Goal: Task Accomplishment & Management: Use online tool/utility

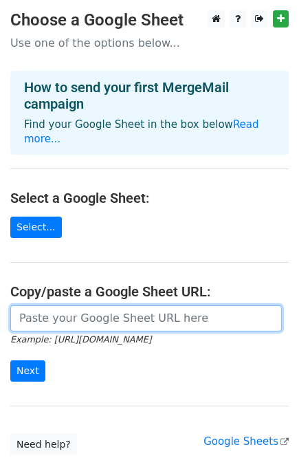
click at [135, 305] on input "url" at bounding box center [145, 318] width 271 height 26
paste input "https://fundacionsembrarec-my.sharepoint.com/:x:/g/personal/proyectos_fundacion…"
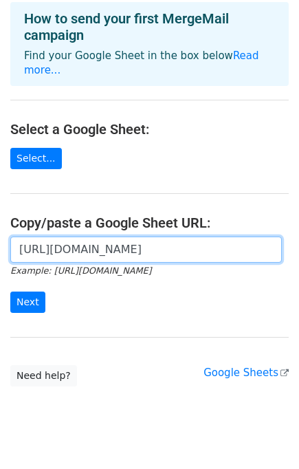
scroll to position [80, 0]
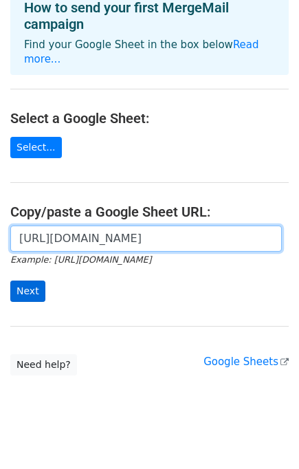
type input "https://fundacionsembrarec-my.sharepoint.com/:x:/g/personal/proyectos_fundacion…"
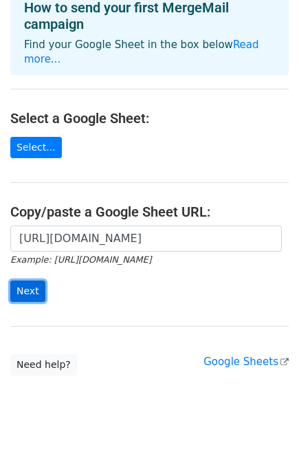
scroll to position [0, 0]
click at [30, 280] on input "Next" at bounding box center [27, 290] width 35 height 21
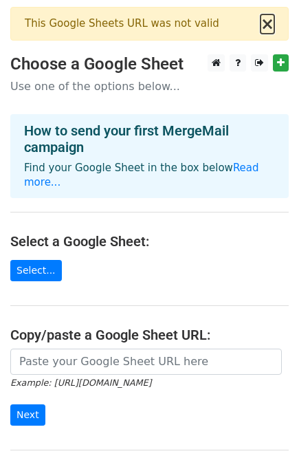
click at [268, 22] on button "×" at bounding box center [267, 24] width 14 height 16
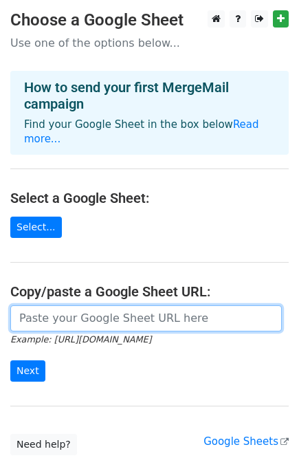
click at [79, 305] on input "url" at bounding box center [145, 318] width 271 height 26
paste input "https://fundacionsembrarec-my.sharepoint.com/:x:/g/personal/proyectos_fundacion…"
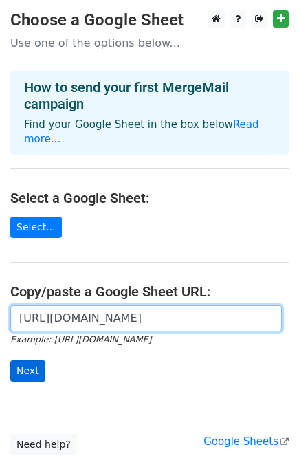
type input "https://fundacionsembrarec-my.sharepoint.com/:x:/g/personal/proyectos_fundacion…"
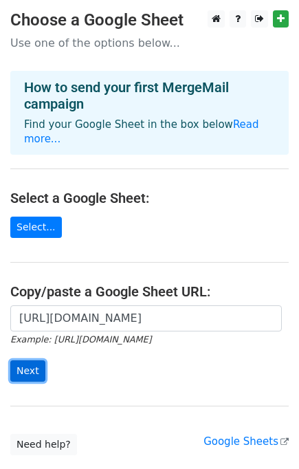
scroll to position [0, 0]
click at [28, 360] on input "Next" at bounding box center [27, 370] width 35 height 21
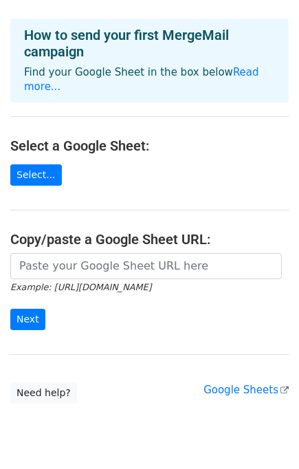
scroll to position [124, 0]
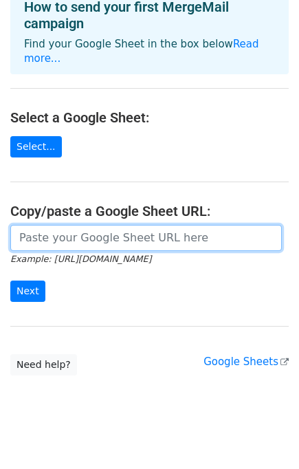
click at [104, 229] on input "url" at bounding box center [145, 238] width 271 height 26
paste input "https://docs.google.com/spreadsheets/d/1guP-MTECtFyDyqtBbGxLnxauPhpX22RkABYFXno…"
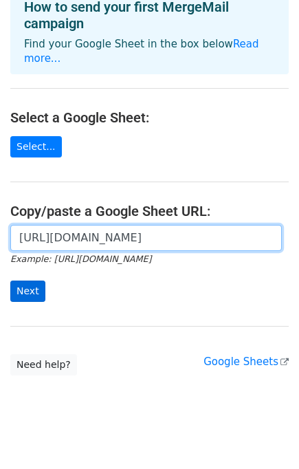
type input "https://docs.google.com/spreadsheets/d/1guP-MTECtFyDyqtBbGxLnxauPhpX22RkABYFXno…"
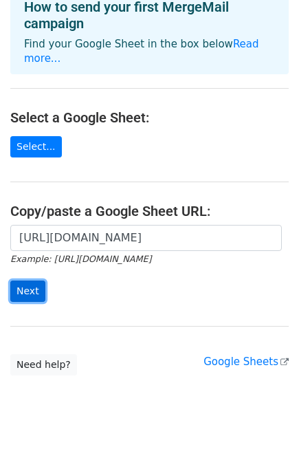
scroll to position [0, 0]
click at [28, 280] on input "Next" at bounding box center [27, 290] width 35 height 21
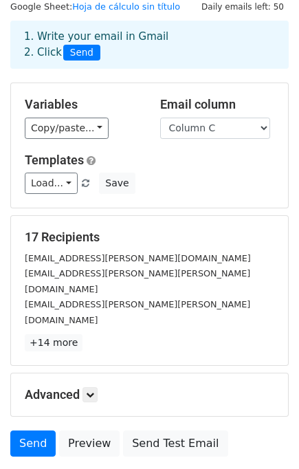
scroll to position [47, 0]
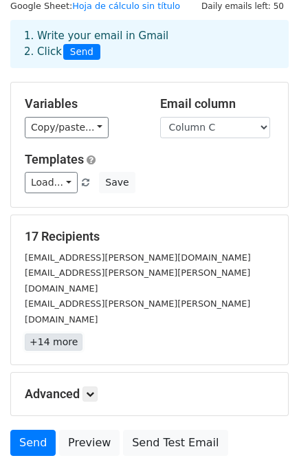
click at [54, 333] on link "+14 more" at bounding box center [54, 341] width 58 height 17
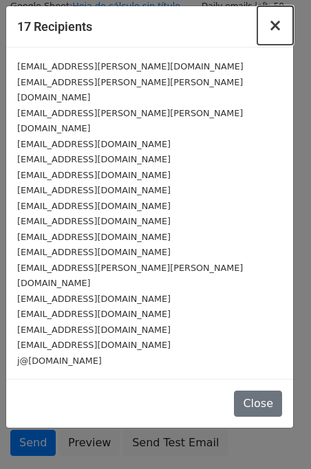
click at [275, 30] on span "×" at bounding box center [275, 25] width 14 height 19
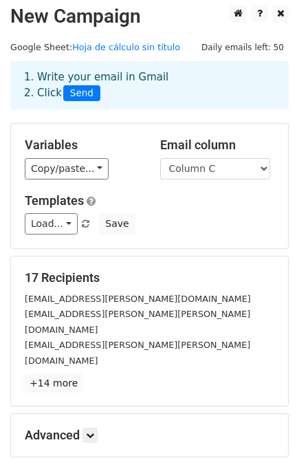
scroll to position [54, 0]
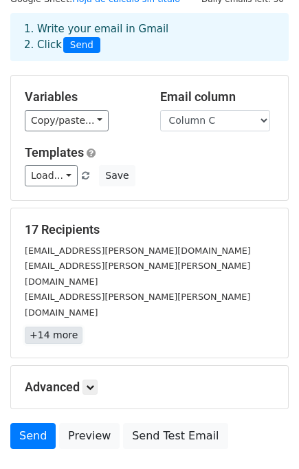
click at [52, 326] on link "+14 more" at bounding box center [54, 334] width 58 height 17
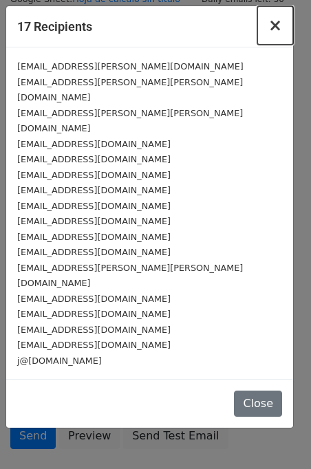
click at [276, 25] on span "×" at bounding box center [275, 25] width 14 height 19
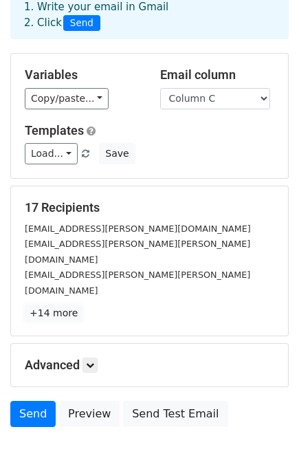
scroll to position [118, 0]
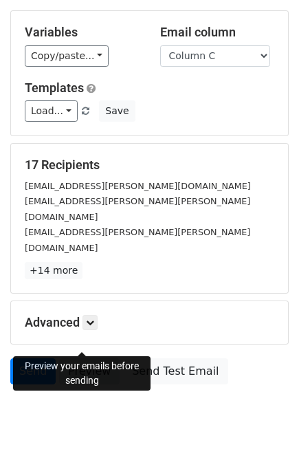
click at [85, 358] on link "Preview" at bounding box center [89, 371] width 60 height 26
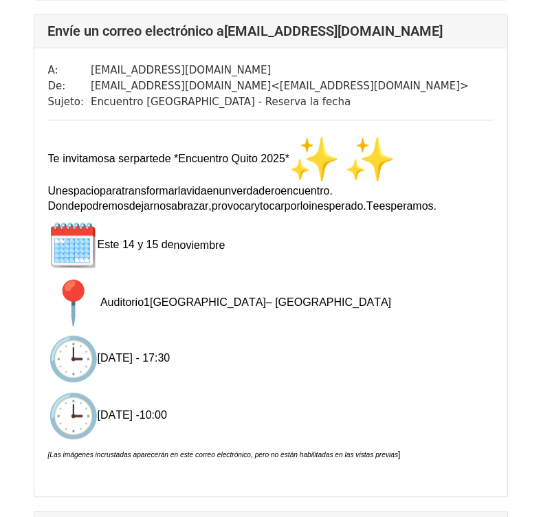
scroll to position [1641, 0]
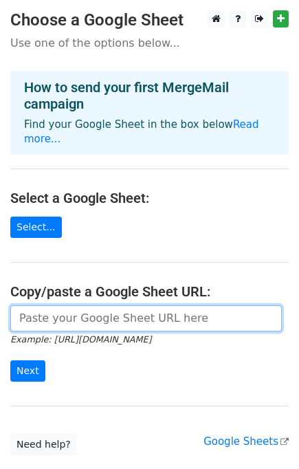
click at [73, 305] on input "url" at bounding box center [145, 318] width 271 height 26
paste input "[URL][DOMAIN_NAME]"
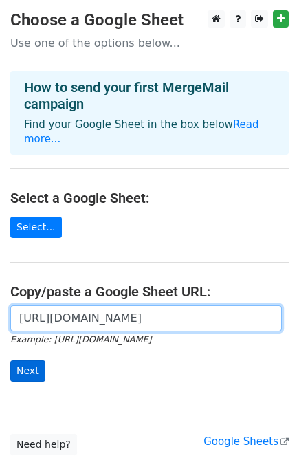
type input "[URL][DOMAIN_NAME]"
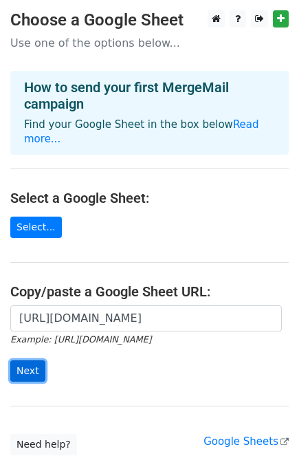
scroll to position [0, 0]
click at [28, 360] on input "Next" at bounding box center [27, 370] width 35 height 21
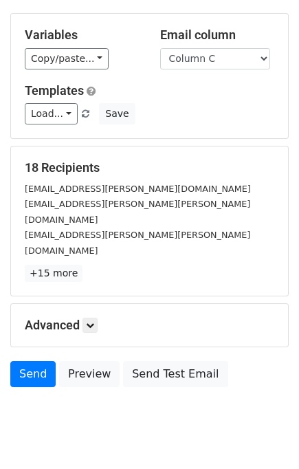
scroll to position [118, 0]
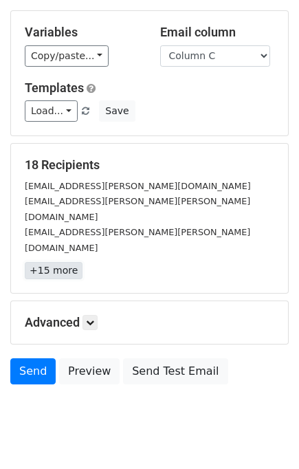
click at [54, 262] on link "+15 more" at bounding box center [54, 270] width 58 height 17
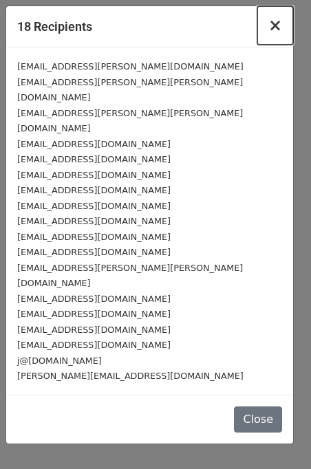
click at [276, 30] on span "×" at bounding box center [275, 25] width 14 height 19
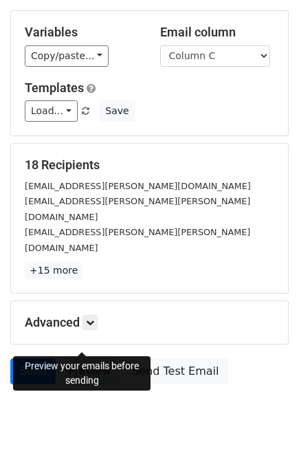
click at [89, 358] on link "Preview" at bounding box center [89, 371] width 60 height 26
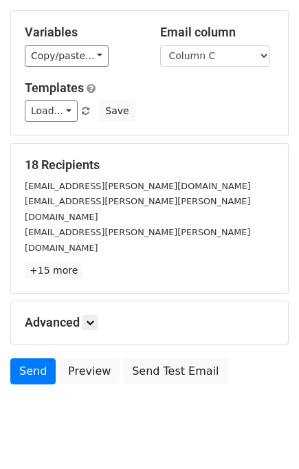
click at [155, 422] on html "New Campaign Daily emails left: 50 Google Sheet: Hoja de cálculo sin título 1. …" at bounding box center [149, 191] width 299 height 619
click at [27, 358] on link "Send" at bounding box center [32, 371] width 45 height 26
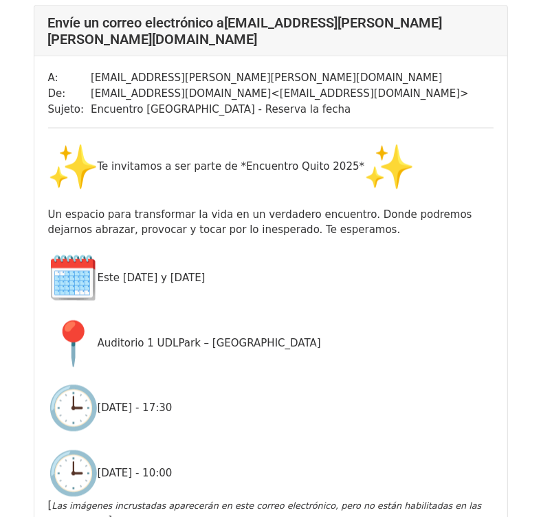
scroll to position [1216, 0]
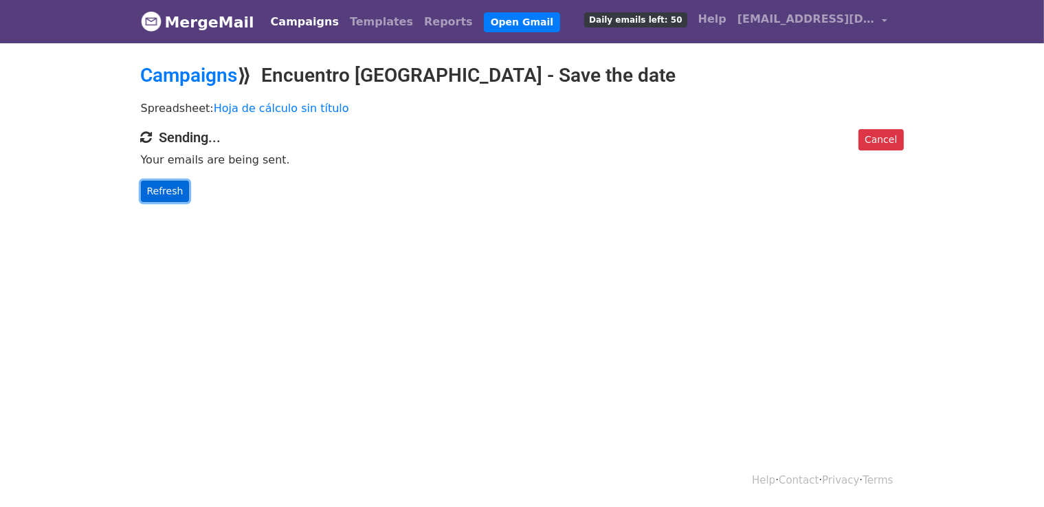
click at [162, 190] on link "Refresh" at bounding box center [165, 191] width 49 height 21
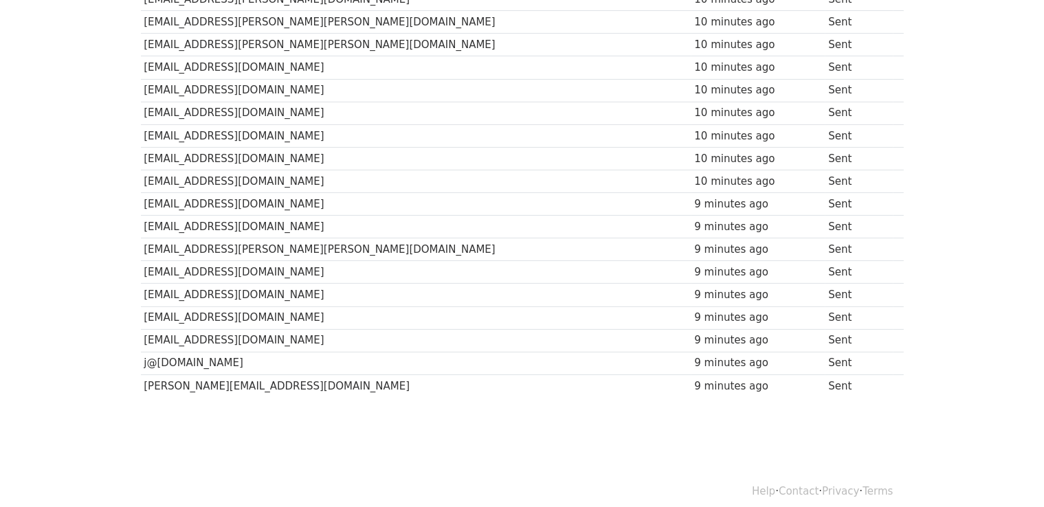
scroll to position [250, 0]
